Goal: Task Accomplishment & Management: Use online tool/utility

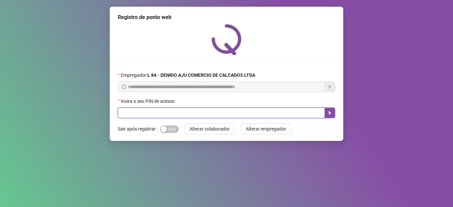
click at [240, 111] on input "text" at bounding box center [221, 112] width 207 height 11
type input "*****"
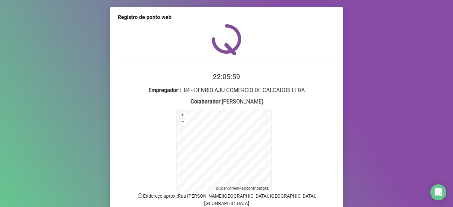
scroll to position [52, 0]
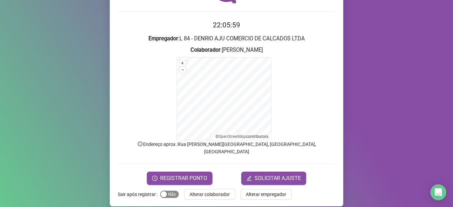
click at [164, 190] on span "Sim Não" at bounding box center [169, 193] width 19 height 7
click at [170, 174] on span "REGISTRAR PONTO" at bounding box center [183, 178] width 47 height 8
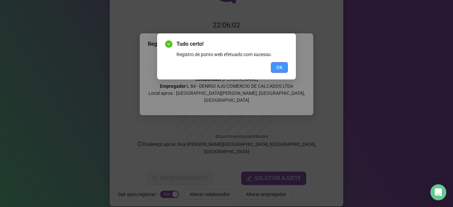
click at [281, 67] on span "OK" at bounding box center [279, 67] width 6 height 7
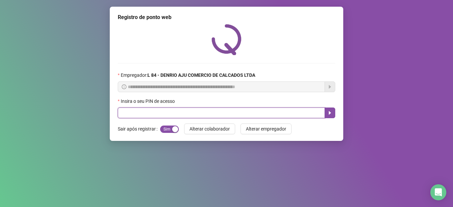
click at [214, 115] on input "text" at bounding box center [221, 112] width 207 height 11
type input "*****"
click at [328, 115] on icon "caret-right" at bounding box center [329, 112] width 5 height 5
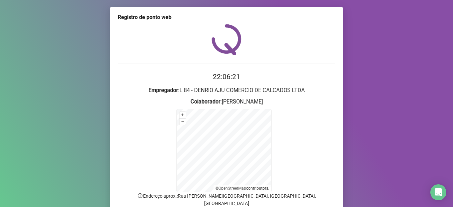
scroll to position [18, 0]
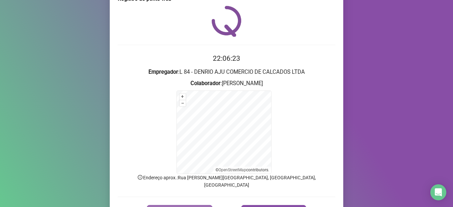
click at [160, 205] on button "REGISTRAR PONTO" at bounding box center [180, 211] width 66 height 13
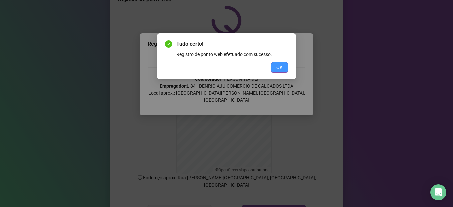
click at [276, 65] on span "OK" at bounding box center [279, 67] width 6 height 7
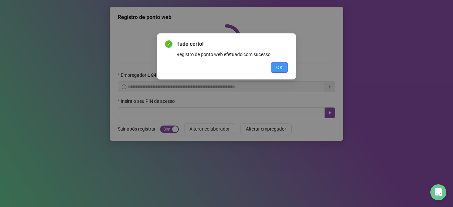
scroll to position [0, 0]
